Goal: Task Accomplishment & Management: Use online tool/utility

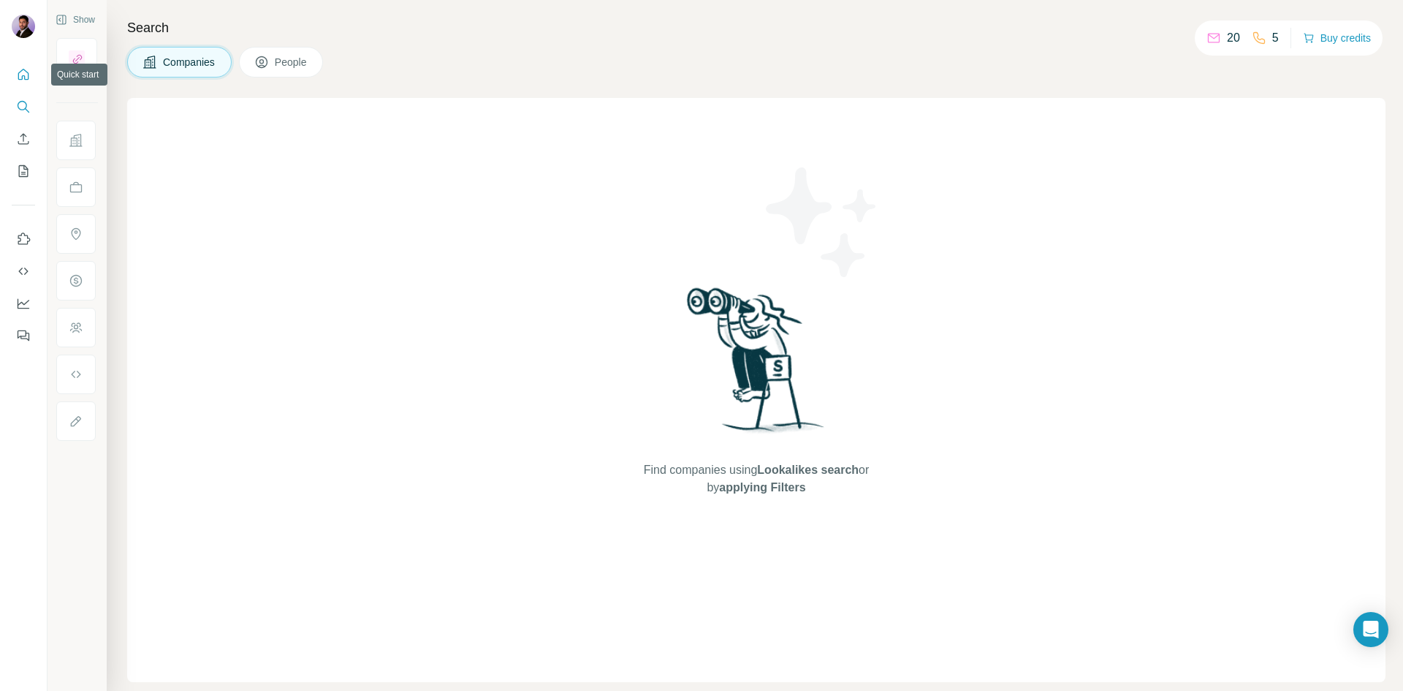
click at [23, 83] on button "Quick start" at bounding box center [23, 74] width 23 height 26
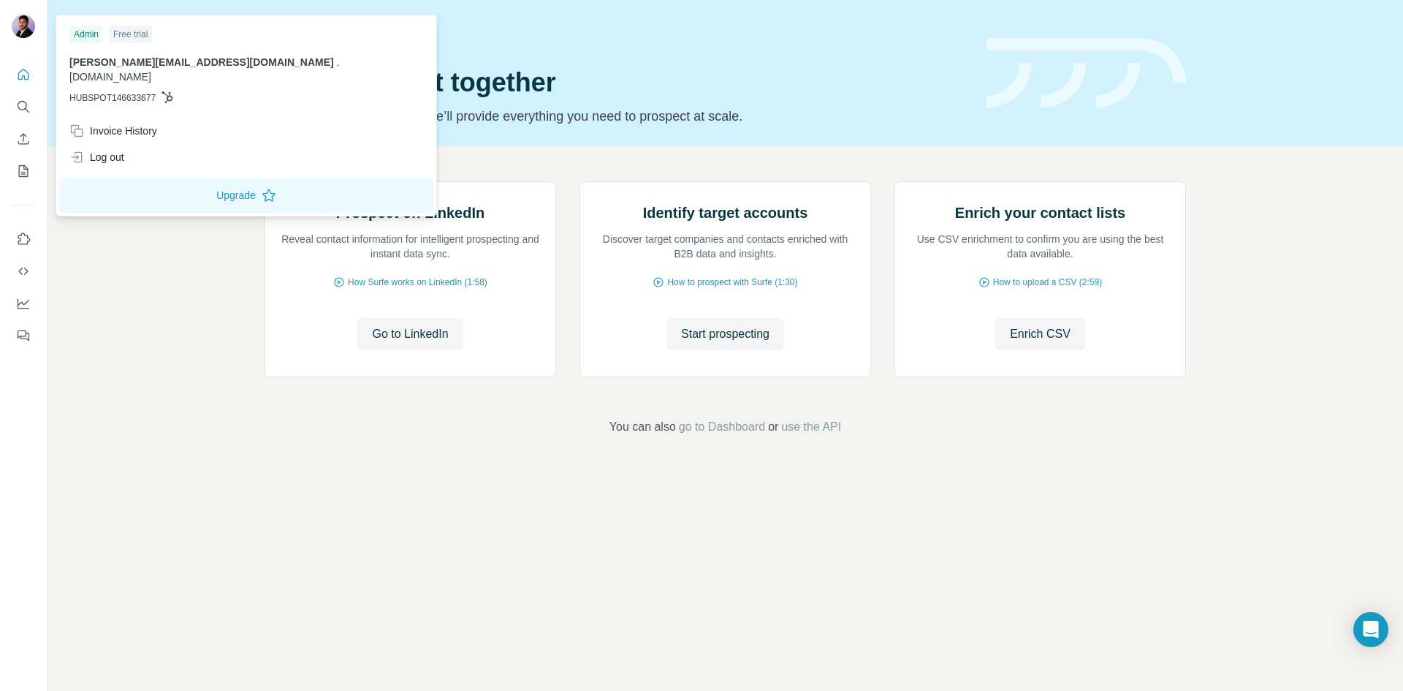
click at [147, 35] on div "Free trial" at bounding box center [130, 35] width 43 height 18
click at [158, 190] on button "Upgrade" at bounding box center [246, 195] width 374 height 35
